Goal: Find specific page/section: Find specific page/section

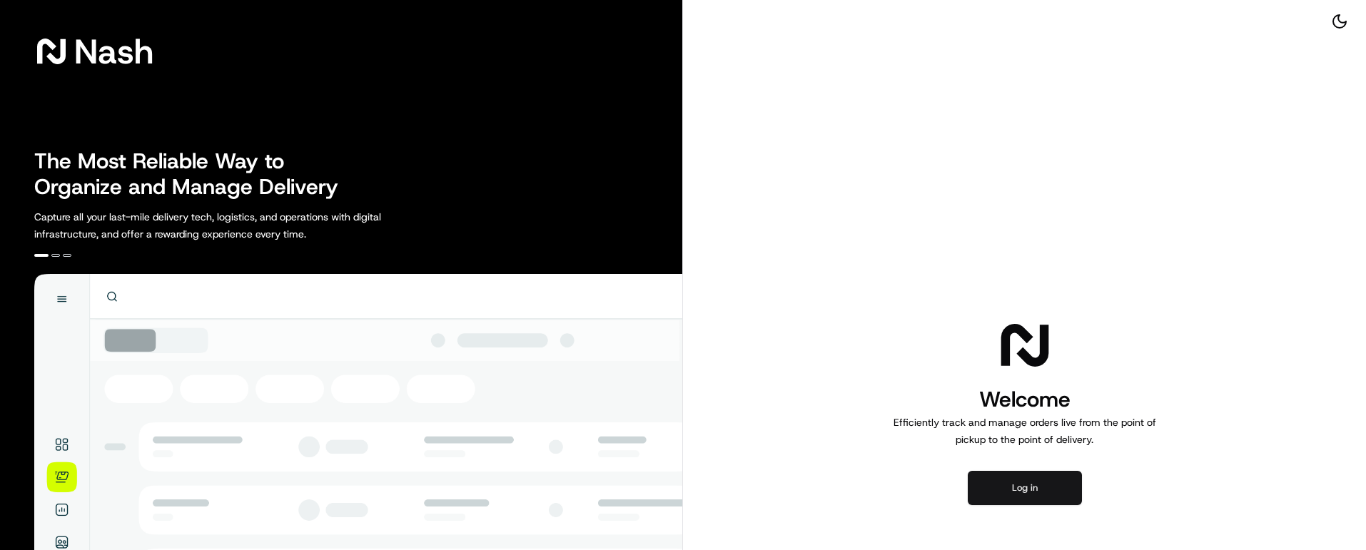
click at [1036, 495] on button "Log in" at bounding box center [1025, 488] width 114 height 34
